Goal: Information Seeking & Learning: Learn about a topic

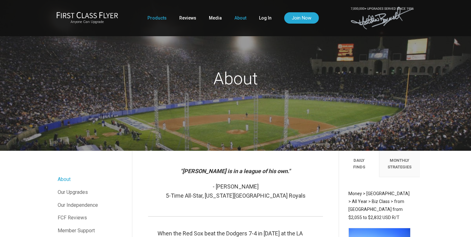
click at [160, 20] on link "Products" at bounding box center [156, 17] width 19 height 11
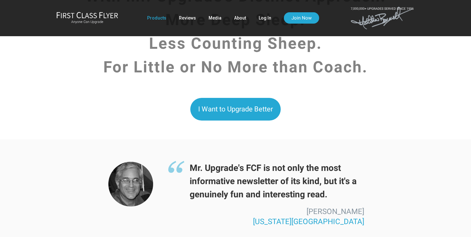
scroll to position [1620, 0]
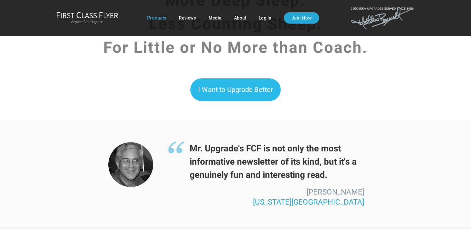
click at [222, 78] on link "I Want to Upgrade Better" at bounding box center [235, 89] width 90 height 23
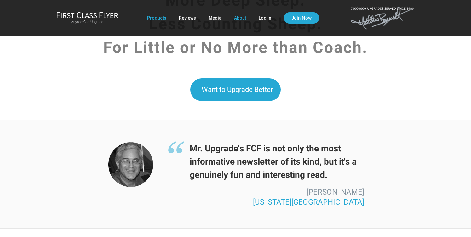
click at [234, 19] on link "About" at bounding box center [240, 17] width 12 height 11
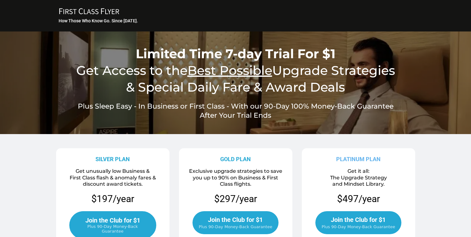
click at [95, 7] on div "FIRST CLASS FLYER Copy Created with Sketch. How Those Who Know Go. Since 1996." at bounding box center [235, 15] width 369 height 25
click at [97, 15] on div "FIRST CLASS FLYER Copy Created with Sketch." at bounding box center [236, 12] width 356 height 8
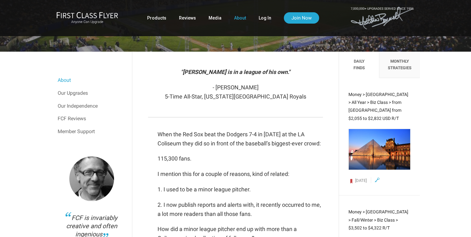
scroll to position [110, 0]
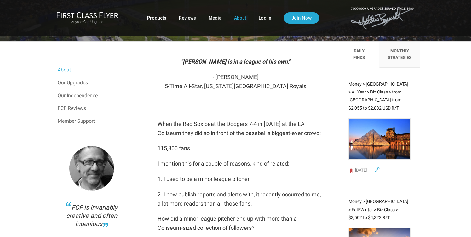
click at [379, 84] on span "Money > [GEOGRAPHIC_DATA] > All Year > Biz Class > from [GEOGRAPHIC_DATA] from …" at bounding box center [379, 96] width 60 height 29
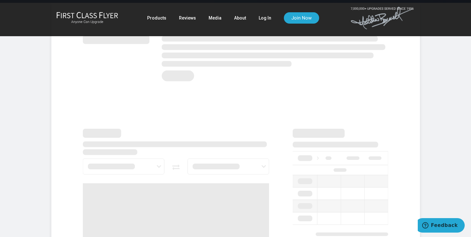
scroll to position [199, 0]
